Goal: Information Seeking & Learning: Learn about a topic

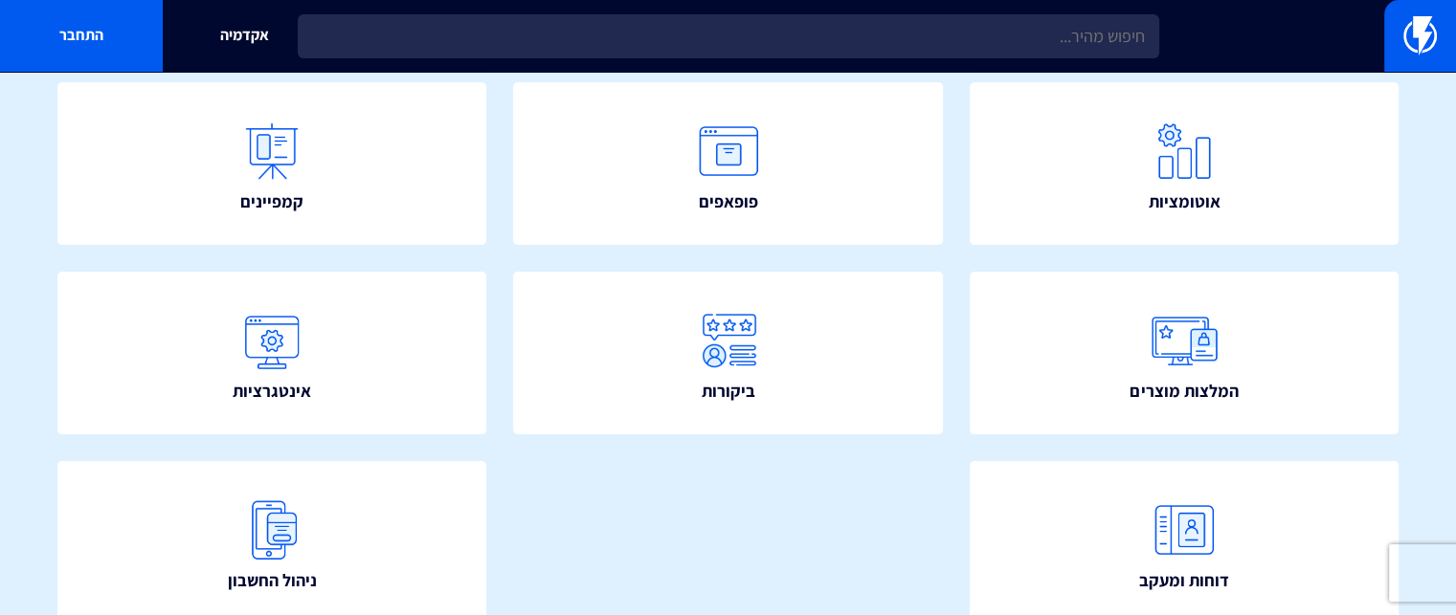
scroll to position [396, 0]
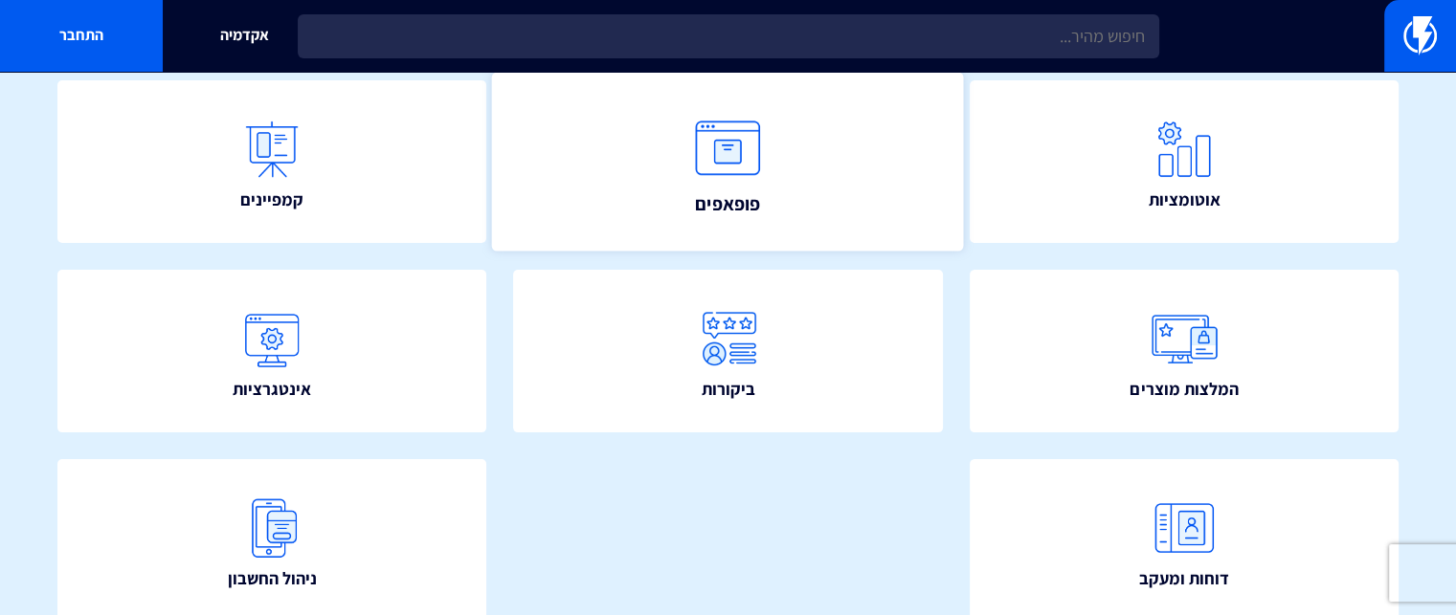
click at [781, 191] on link "פופאפים" at bounding box center [728, 161] width 472 height 179
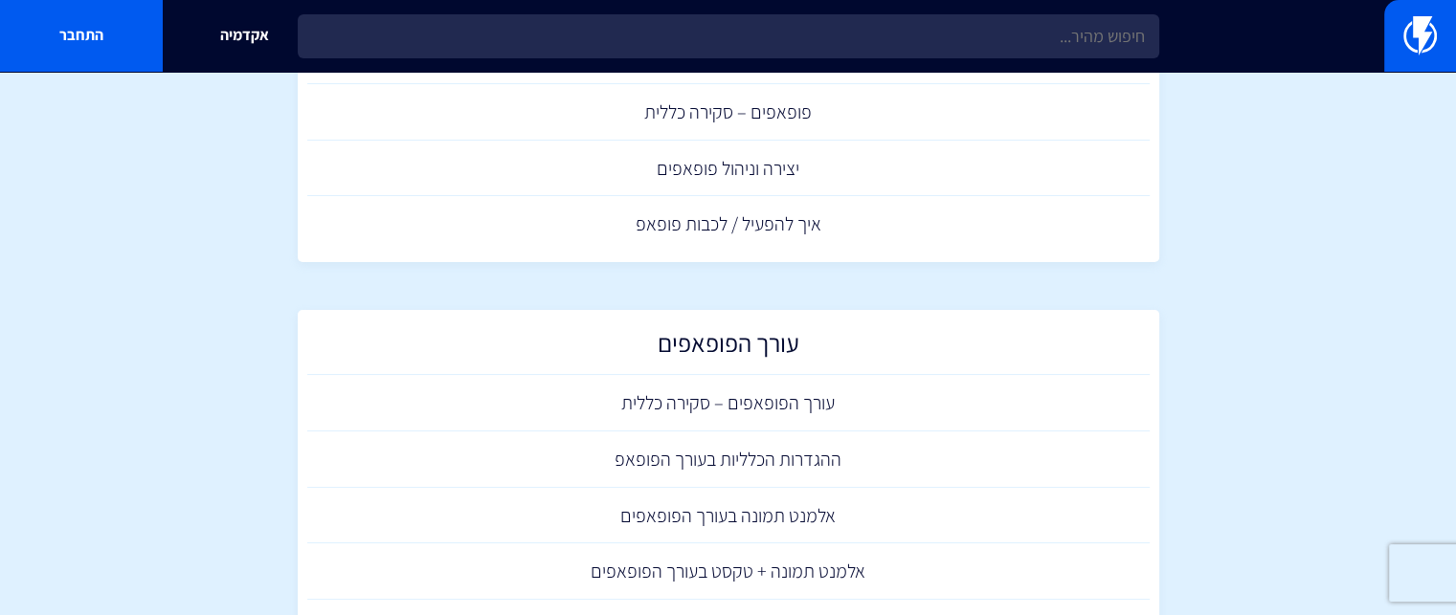
scroll to position [149, 0]
click at [750, 389] on link "עורך הפופאפים – סקירה כללית" at bounding box center [728, 402] width 842 height 56
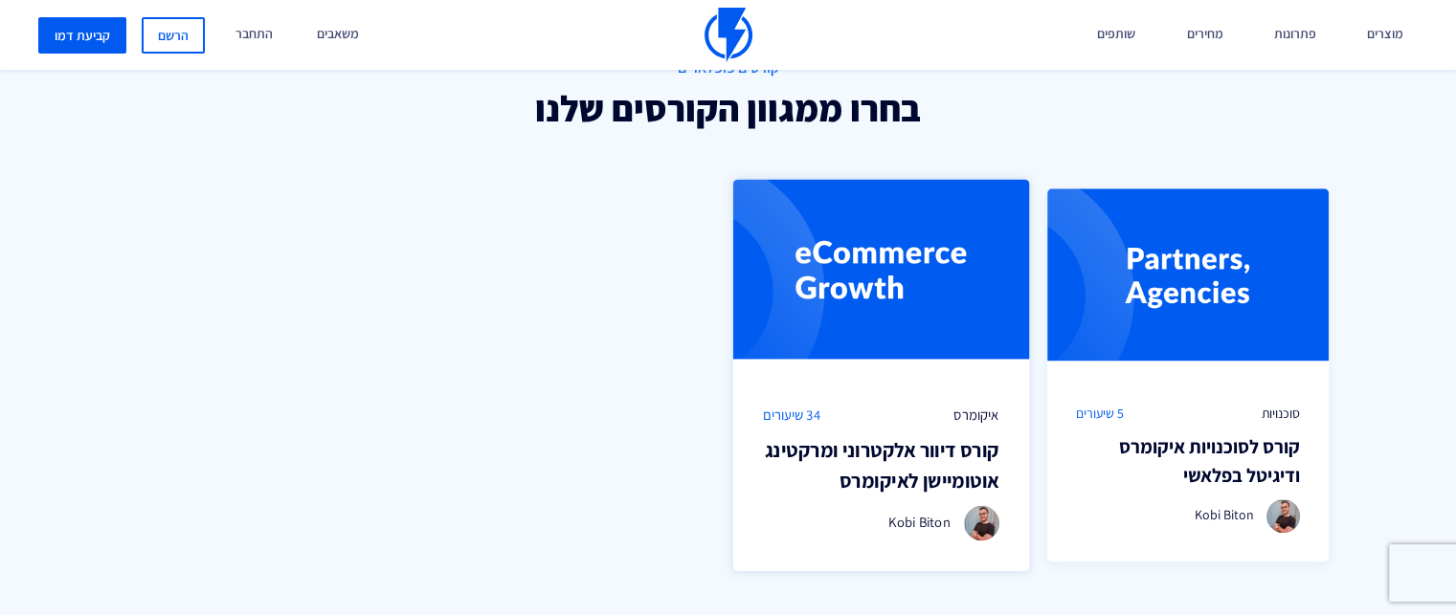
scroll to position [1259, 0]
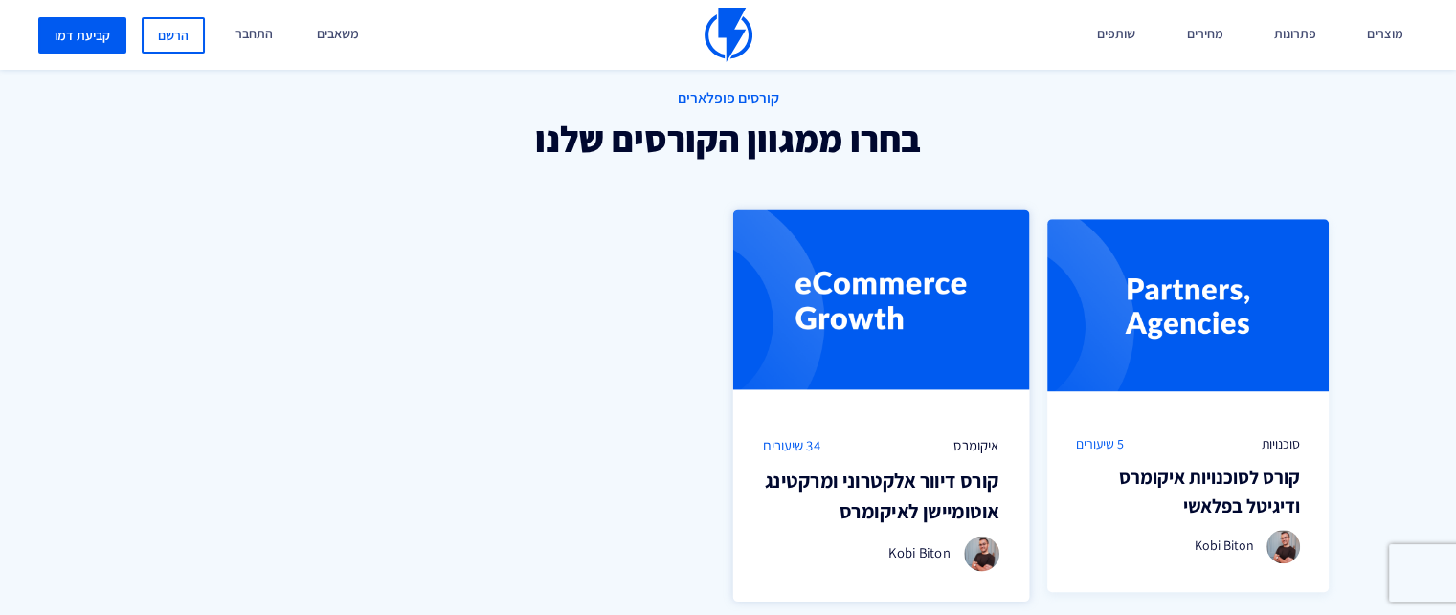
click at [839, 428] on div "איקומרס 34 שיעורים קורס דיוור אלקטרוני [PERSON_NAME] לאיקומרס Kobi Biton" at bounding box center [881, 504] width 296 height 196
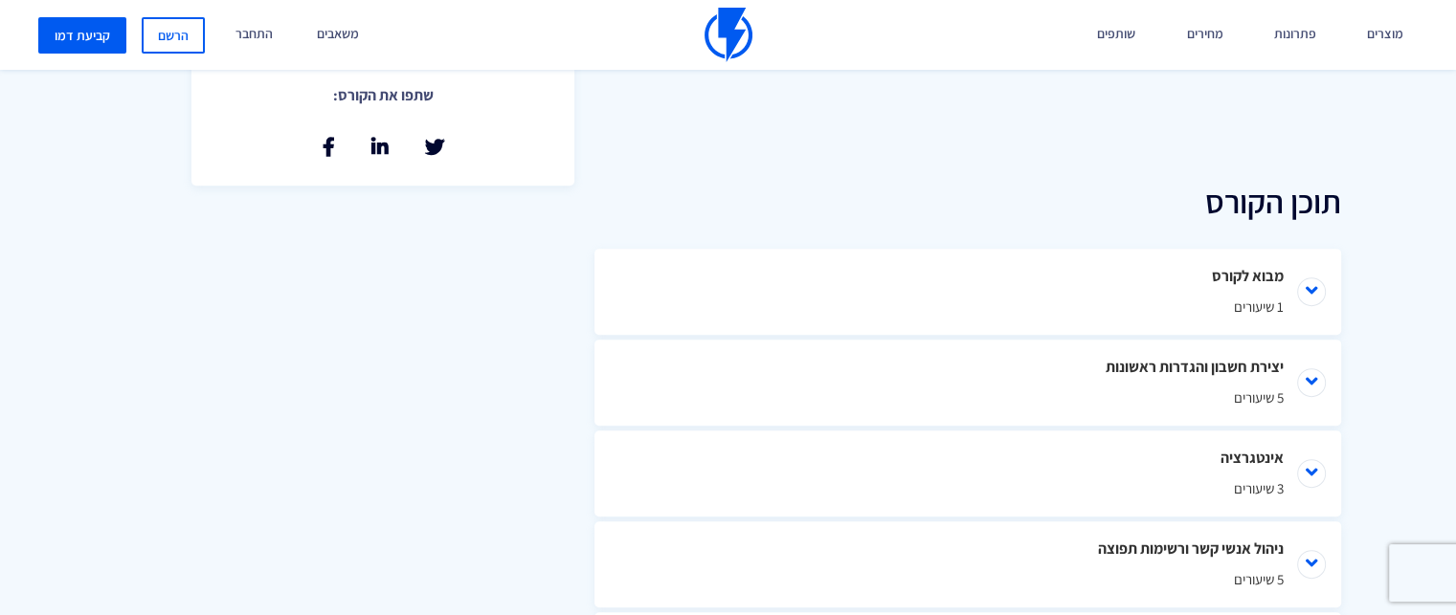
scroll to position [798, 0]
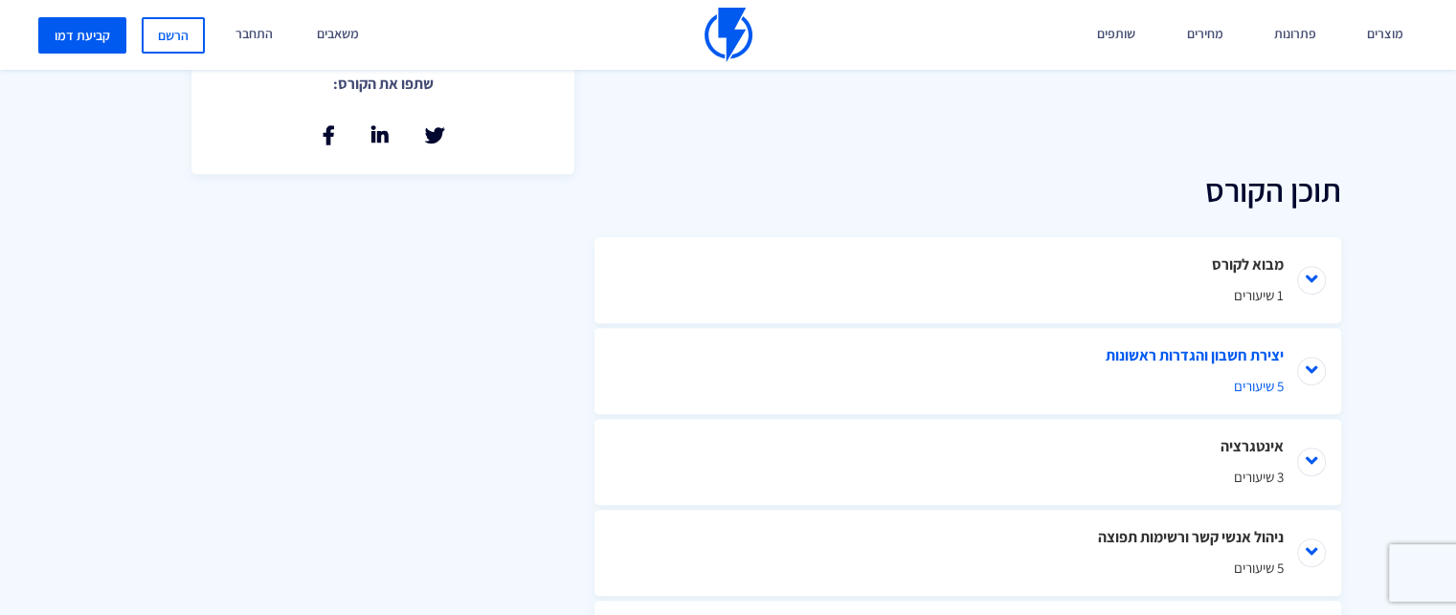
click at [1189, 383] on span "5 שיעורים" at bounding box center [968, 386] width 632 height 20
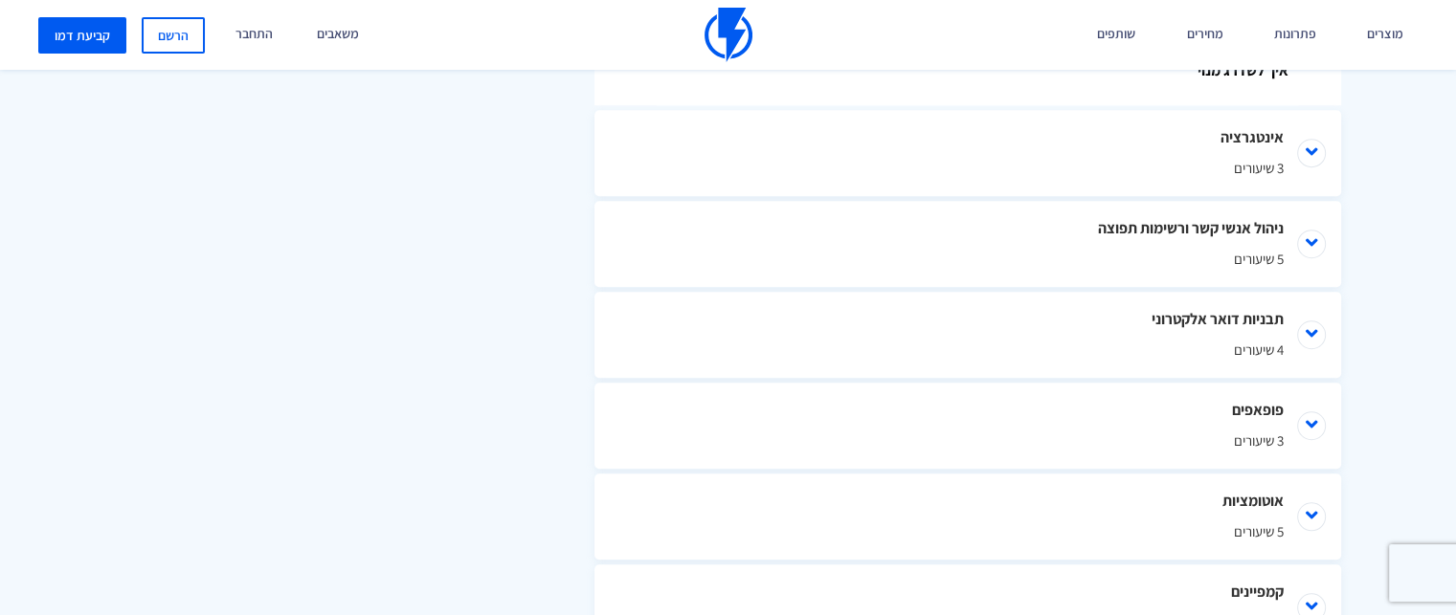
scroll to position [1443, 0]
click at [1231, 435] on span "3 שיעורים" at bounding box center [968, 440] width 632 height 20
click at [1233, 512] on link "מבוא לפופאפים" at bounding box center [977, 501] width 651 height 67
